Goal: Find specific page/section: Find specific page/section

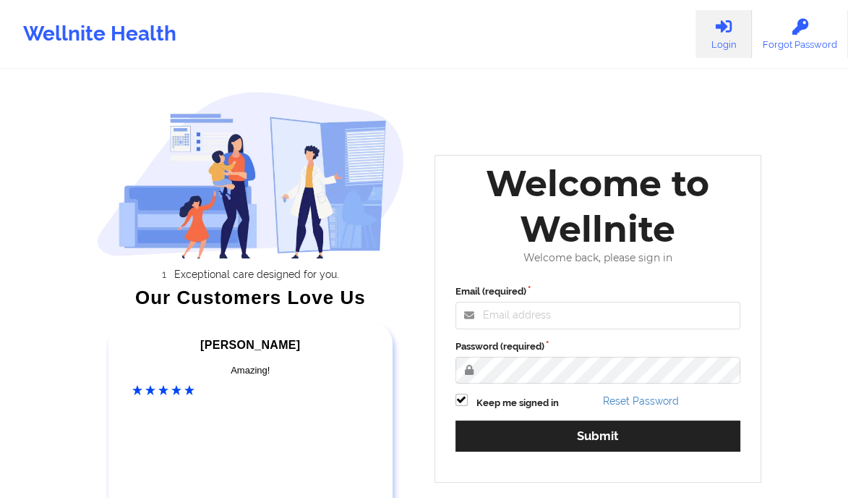
click at [506, 256] on div "Welcome back, please sign in" at bounding box center [599, 258] width 306 height 12
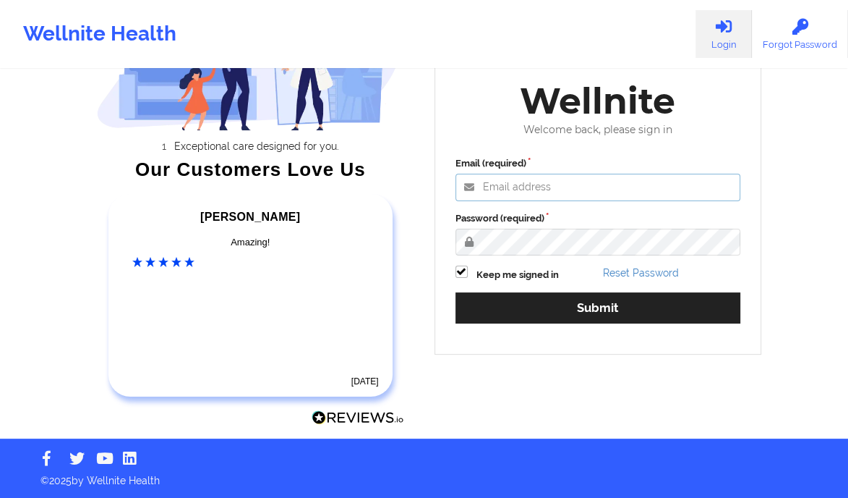
click at [529, 190] on input "Email (required)" at bounding box center [599, 187] width 286 height 27
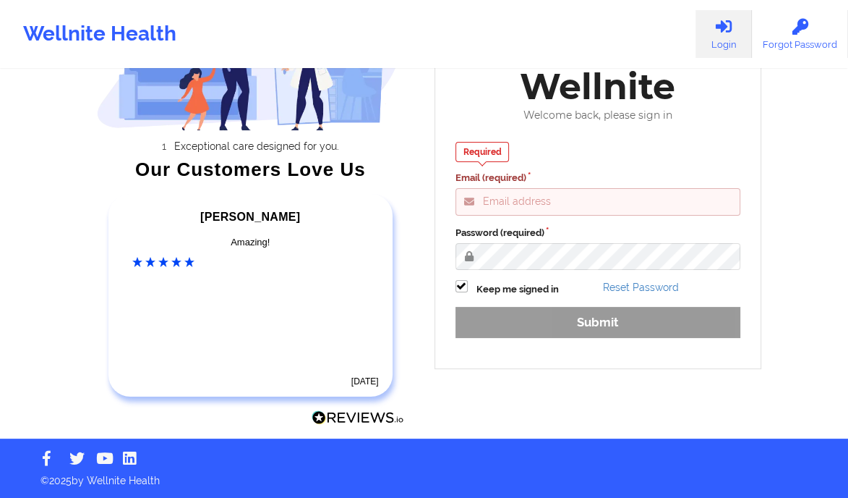
type input "[PERSON_NAME][EMAIL_ADDRESS][DOMAIN_NAME]"
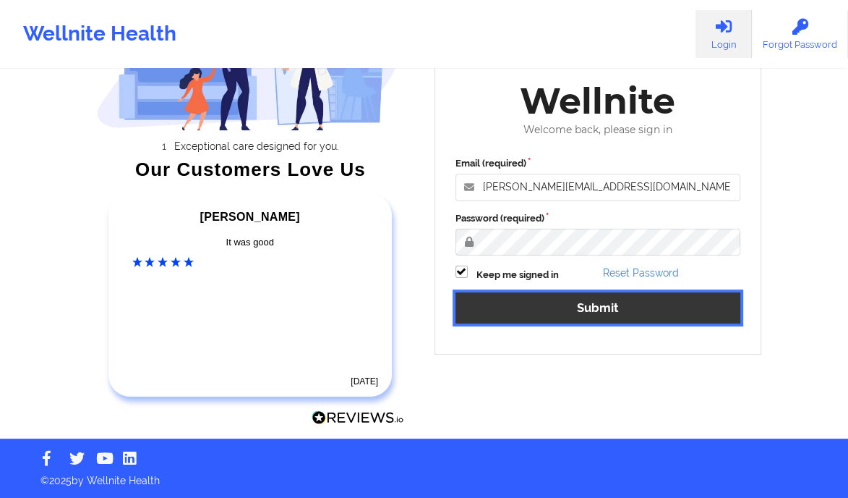
click at [618, 318] on button "Submit" at bounding box center [599, 307] width 286 height 31
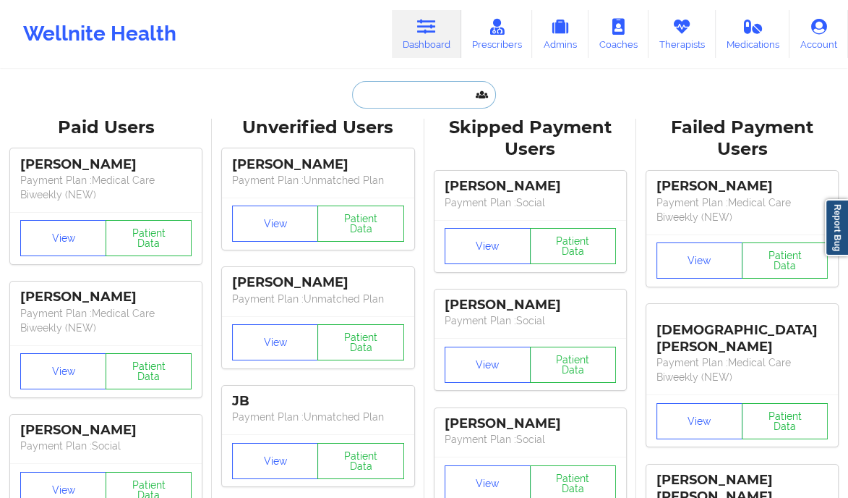
click at [408, 93] on input "text" at bounding box center [423, 94] width 143 height 27
paste input "[PERSON_NAME]"
type input "[PERSON_NAME]"
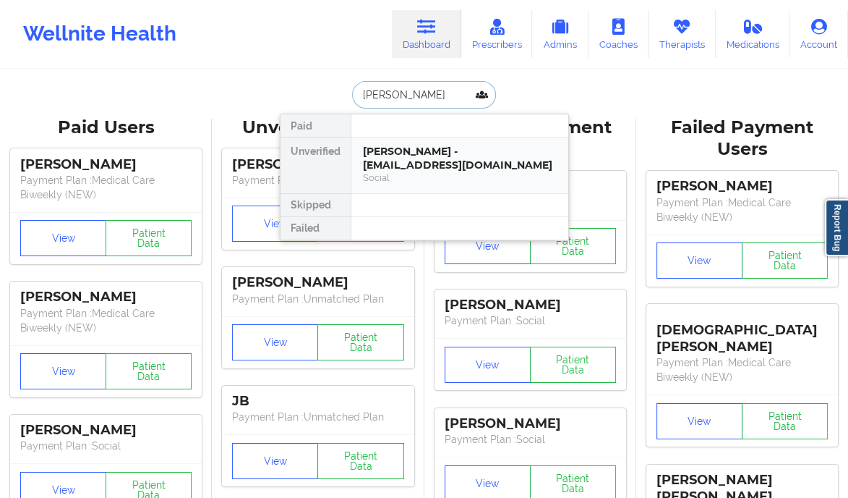
click at [533, 170] on div "[PERSON_NAME] - [EMAIL_ADDRESS][DOMAIN_NAME]" at bounding box center [460, 158] width 194 height 27
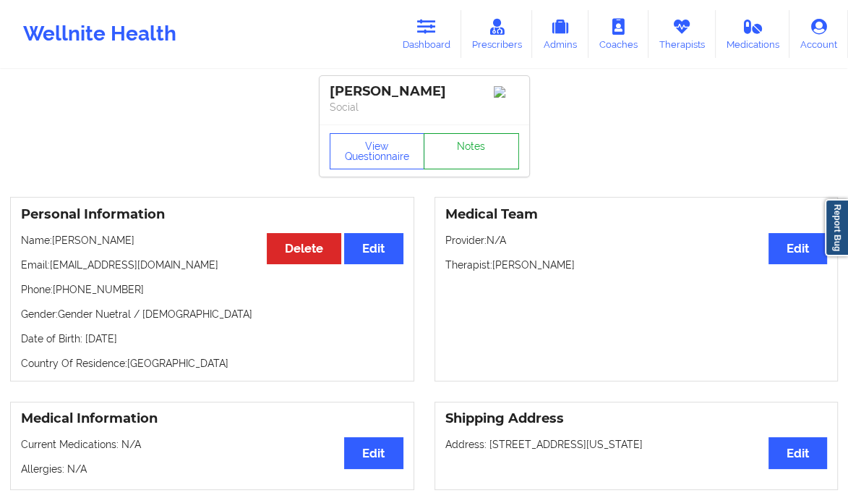
click at [480, 160] on link "Notes" at bounding box center [471, 151] width 95 height 36
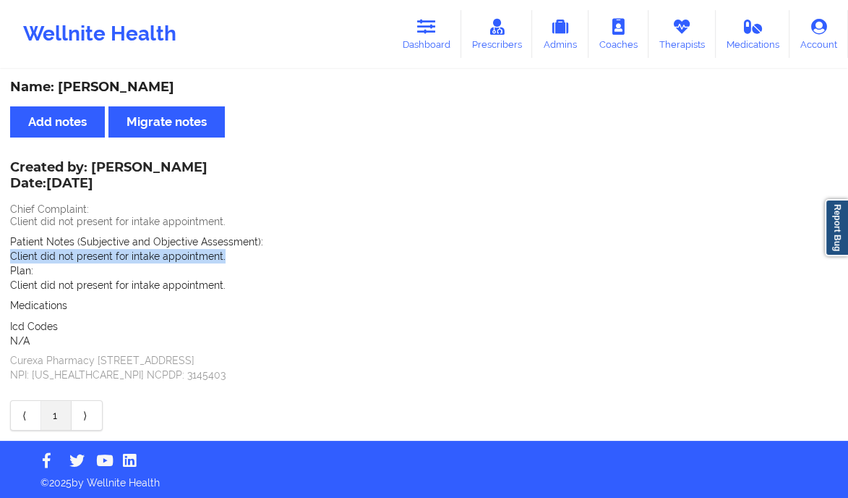
drag, startPoint x: 8, startPoint y: 254, endPoint x: 228, endPoint y: 254, distance: 219.9
click at [228, 254] on div "Name: [PERSON_NAME] Add notes Migrate notes Created by: [PERSON_NAME] Date: [DA…" at bounding box center [424, 256] width 848 height 370
copy p "Client did not present for intake appointment."
